Goal: Find specific page/section: Find specific page/section

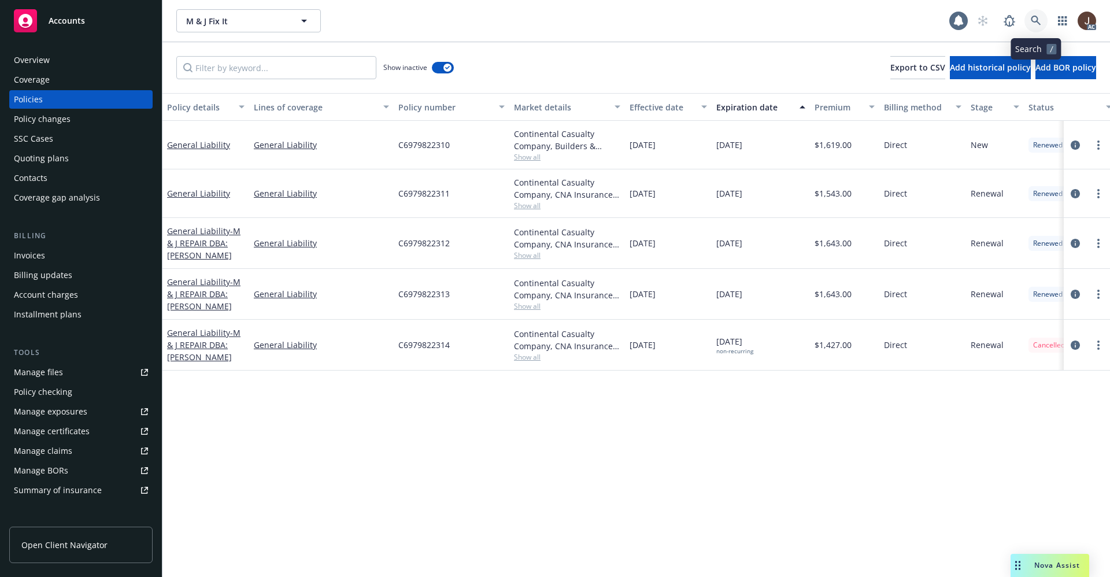
click at [1032, 19] on icon at bounding box center [1036, 21] width 10 height 10
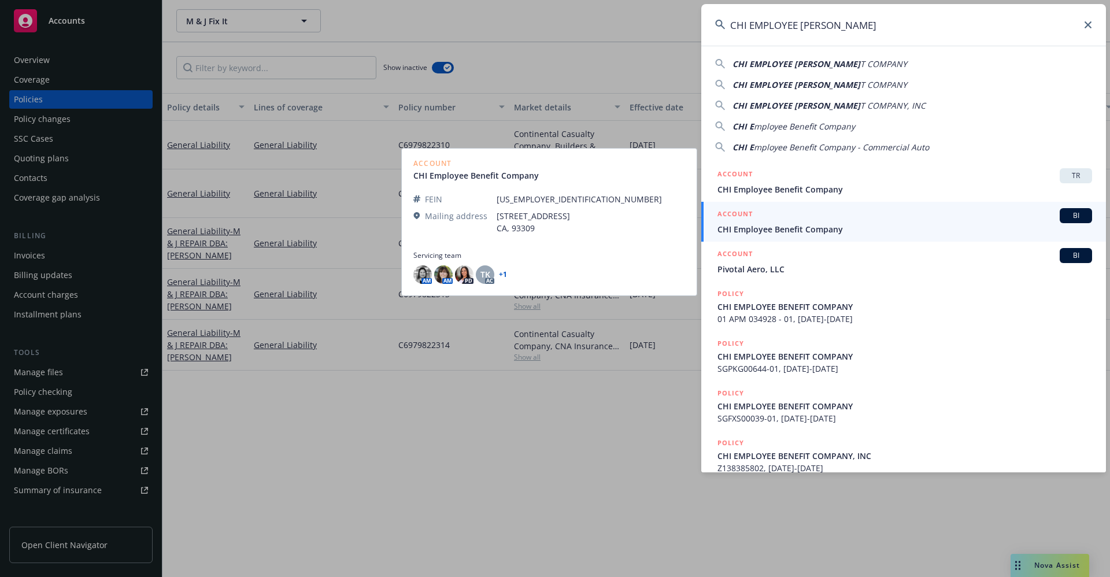
type input "CHI EMPLOYEE [PERSON_NAME]"
click at [784, 232] on span "CHI Employee Benefit Company" at bounding box center [905, 229] width 375 height 12
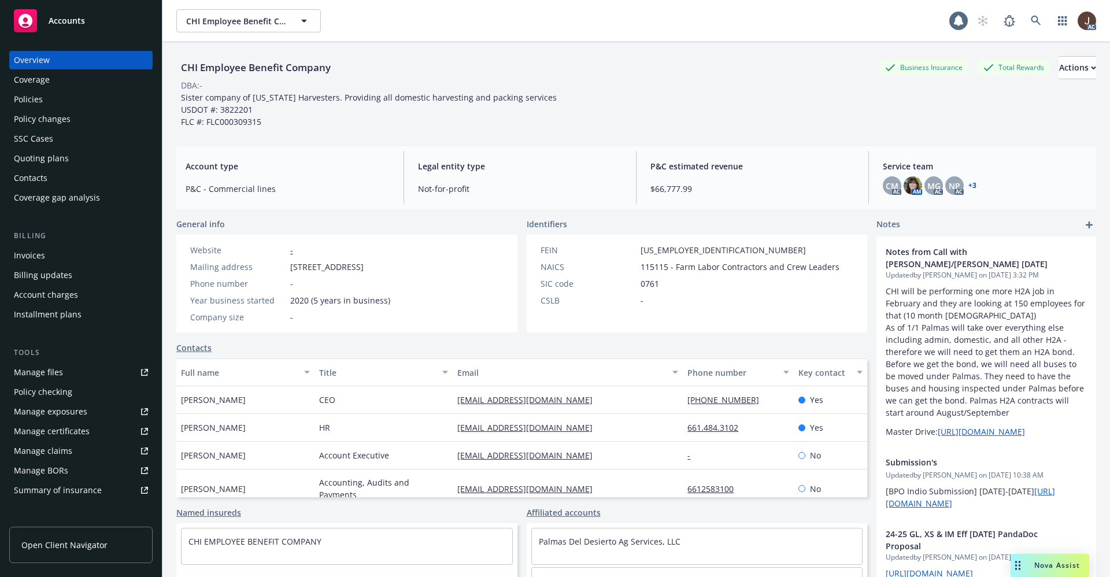
click at [20, 102] on div "Policies" at bounding box center [28, 99] width 29 height 19
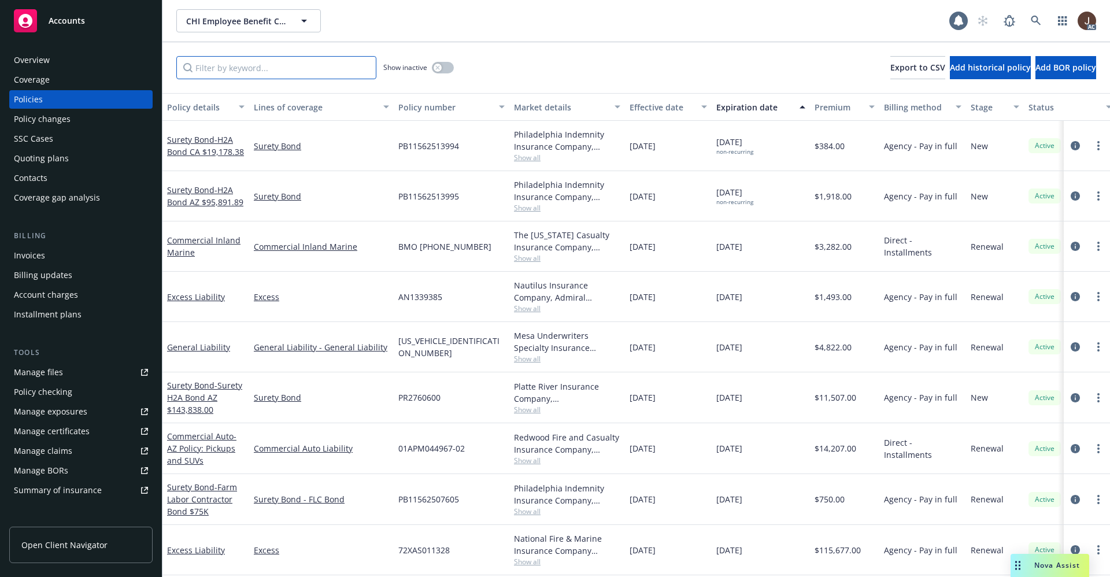
click at [204, 69] on input "Filter by keyword..." at bounding box center [276, 67] width 200 height 23
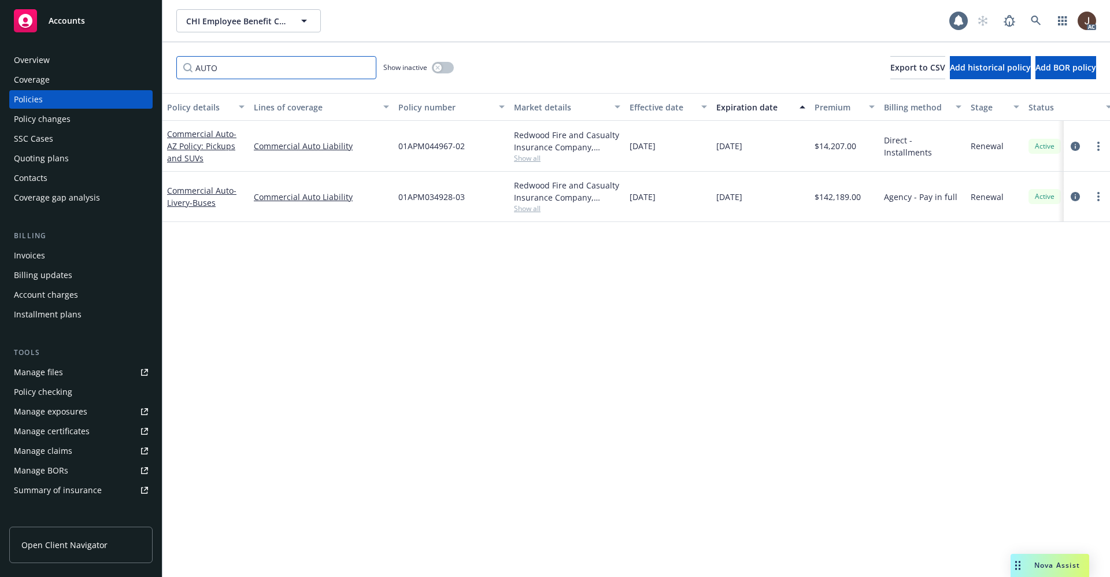
type input "AUTO"
drag, startPoint x: 399, startPoint y: 203, endPoint x: 470, endPoint y: 206, distance: 70.6
click at [470, 206] on div "01APM034928-03" at bounding box center [452, 197] width 116 height 50
copy span "01APM034928-03"
